Goal: Task Accomplishment & Management: Manage account settings

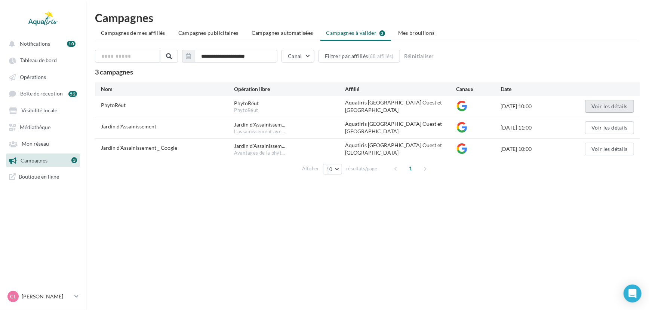
click at [611, 100] on button "Voir les détails" at bounding box center [609, 106] width 49 height 13
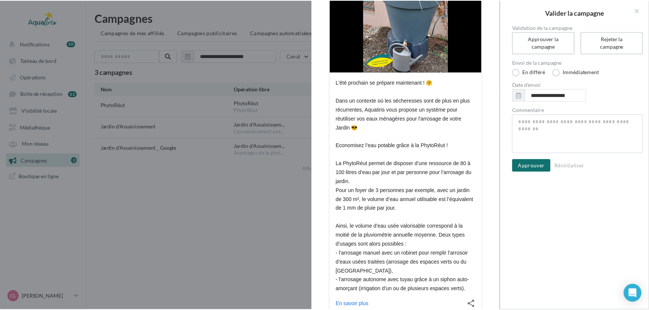
scroll to position [171, 0]
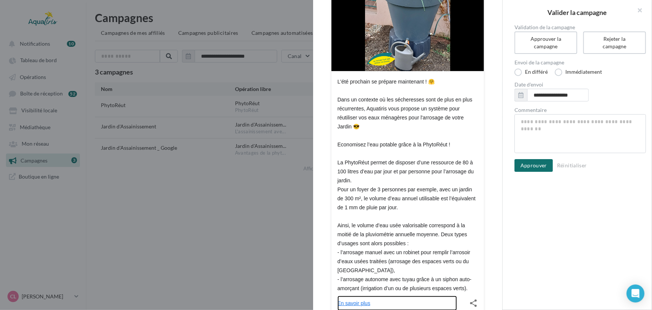
click at [350, 295] on link "En savoir plus" at bounding box center [398, 302] width 120 height 15
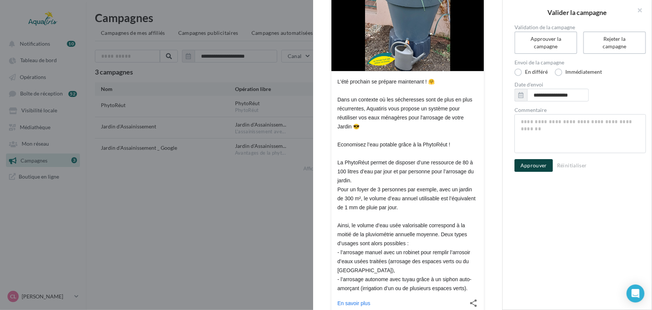
click at [539, 160] on button "Approuver" at bounding box center [534, 165] width 39 height 13
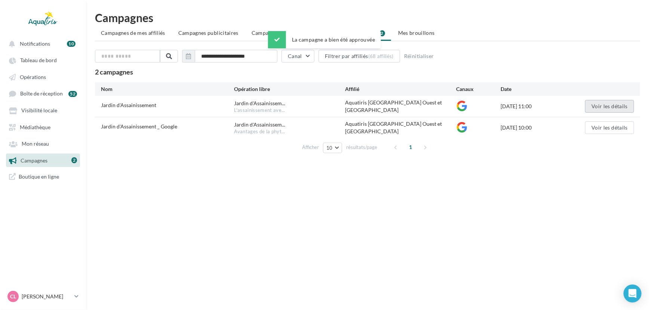
click at [606, 107] on button "Voir les détails" at bounding box center [609, 106] width 49 height 13
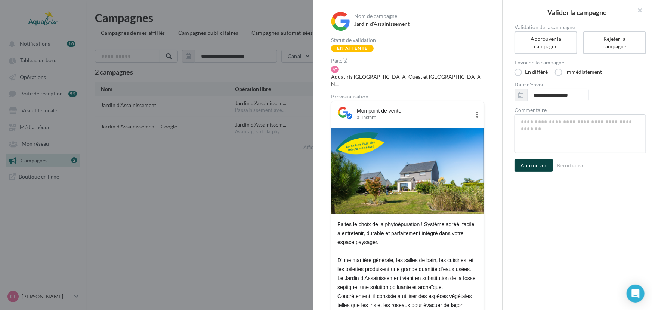
drag, startPoint x: 503, startPoint y: 92, endPoint x: 523, endPoint y: 163, distance: 73.9
click at [503, 198] on div "Nom de campagne [GEOGRAPHIC_DATA] Statut de validation En attente Page(s) AT [G…" at bounding box center [578, 155] width 150 height 310
click at [523, 163] on button "Approuver" at bounding box center [534, 165] width 39 height 13
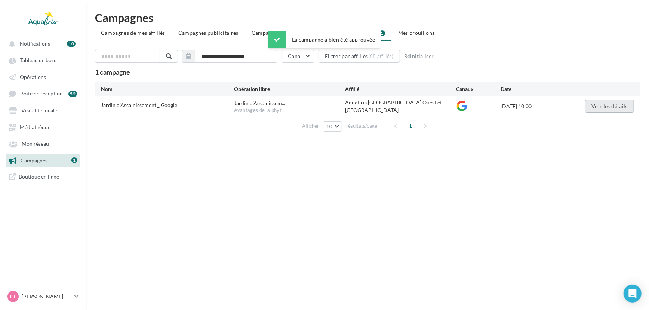
click at [611, 104] on button "Voir les détails" at bounding box center [609, 106] width 49 height 13
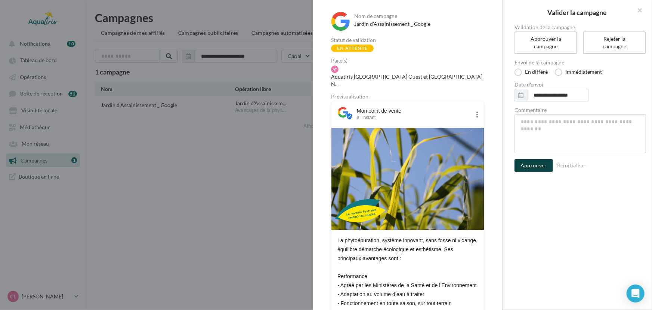
click at [526, 163] on button "Approuver" at bounding box center [534, 165] width 39 height 13
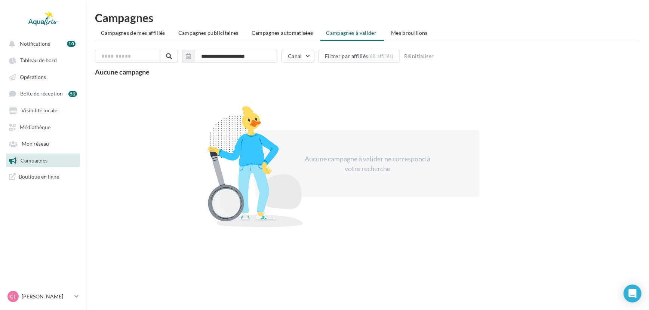
drag, startPoint x: 452, startPoint y: 260, endPoint x: 478, endPoint y: 261, distance: 25.8
click at [452, 260] on div "Notifications 10 Tableau de bord Opérations Boîte de réception" at bounding box center [324, 167] width 649 height 310
click at [31, 296] on p "[PERSON_NAME]" at bounding box center [47, 295] width 50 height 7
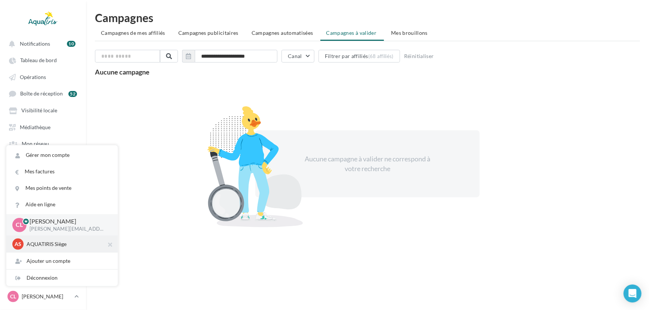
click at [55, 244] on p "AQUATIRIS Siège" at bounding box center [68, 243] width 82 height 7
